Goal: Task Accomplishment & Management: Use online tool/utility

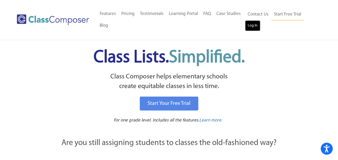
click at [250, 23] on link "Log In" at bounding box center [252, 25] width 15 height 11
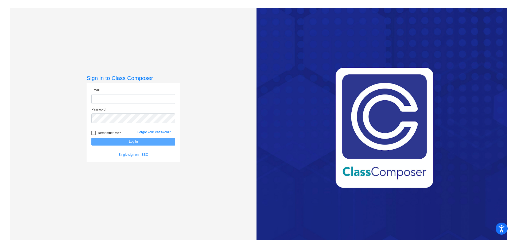
click at [125, 96] on input "email" at bounding box center [133, 99] width 84 height 10
type input "campbellc@mdusd.org"
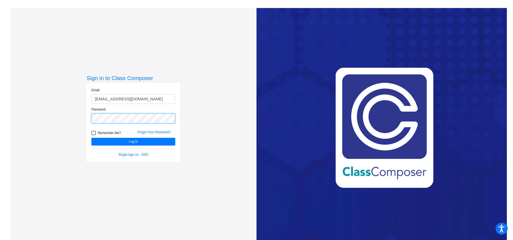
click at [91, 138] on button "Log In" at bounding box center [133, 142] width 84 height 8
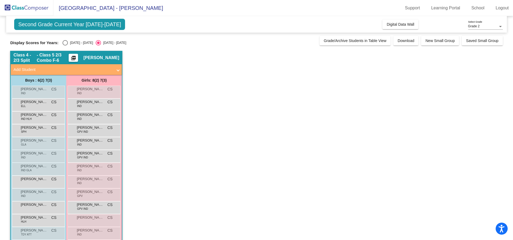
click at [473, 27] on span "Grade 2" at bounding box center [473, 26] width 11 height 4
click at [474, 38] on span "Grade 3" at bounding box center [485, 36] width 35 height 10
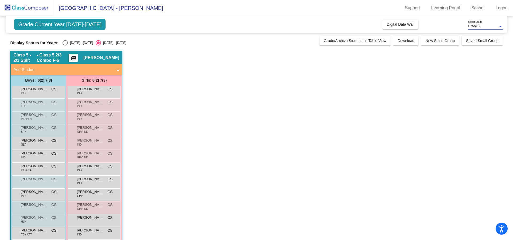
click at [102, 58] on span "Carolyn Snow" at bounding box center [101, 57] width 36 height 5
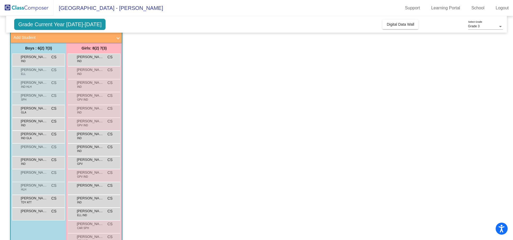
scroll to position [32, 0]
